Goal: Check status

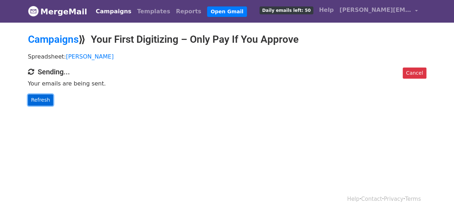
click at [45, 99] on link "Refresh" at bounding box center [40, 99] width 25 height 11
click at [35, 99] on link "Refresh" at bounding box center [40, 99] width 25 height 11
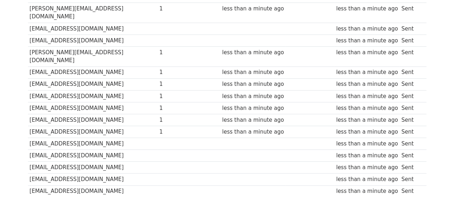
scroll to position [146, 0]
